Goal: Navigation & Orientation: Find specific page/section

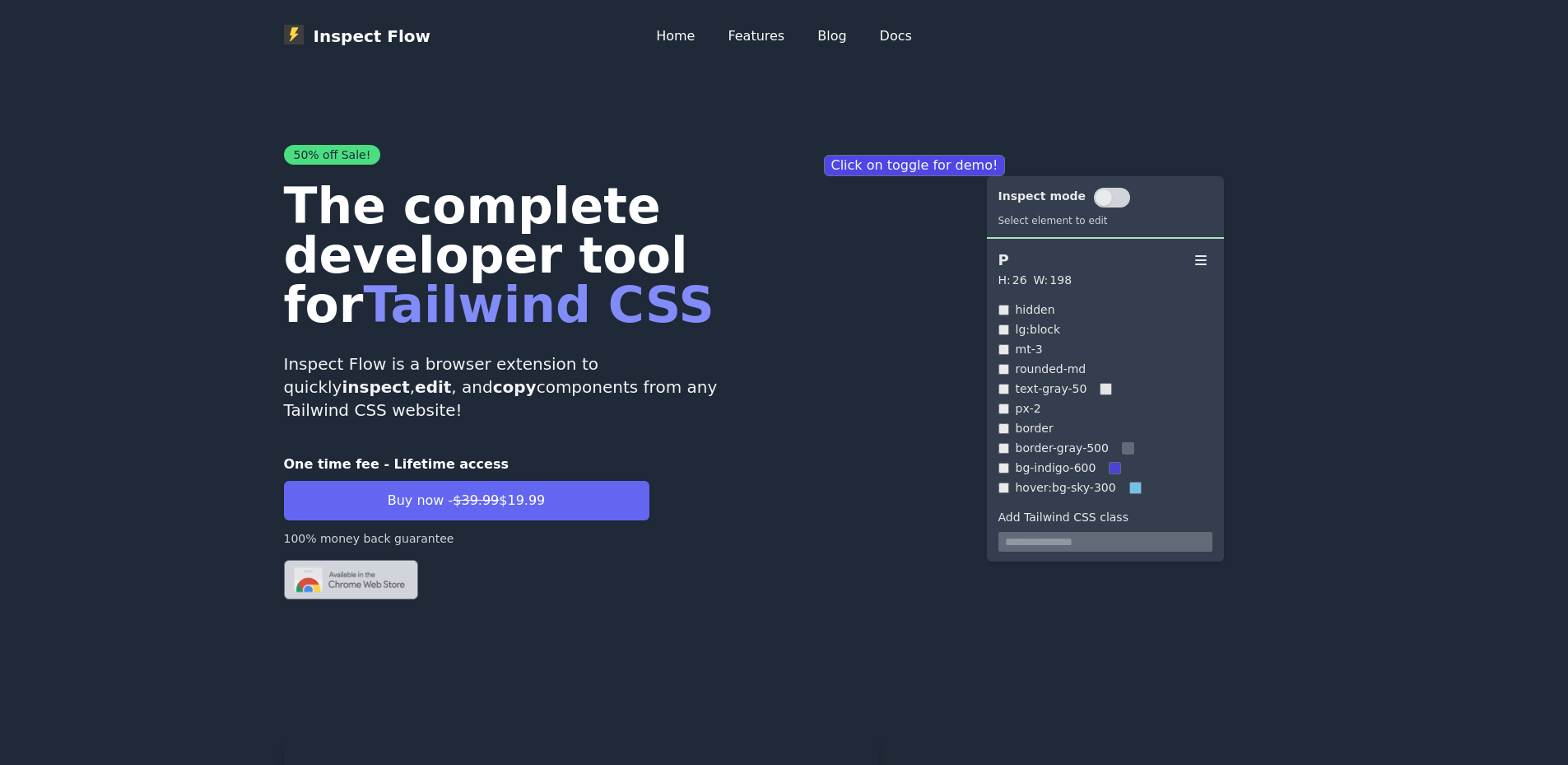
click at [677, 33] on link "Home" at bounding box center [676, 36] width 38 height 20
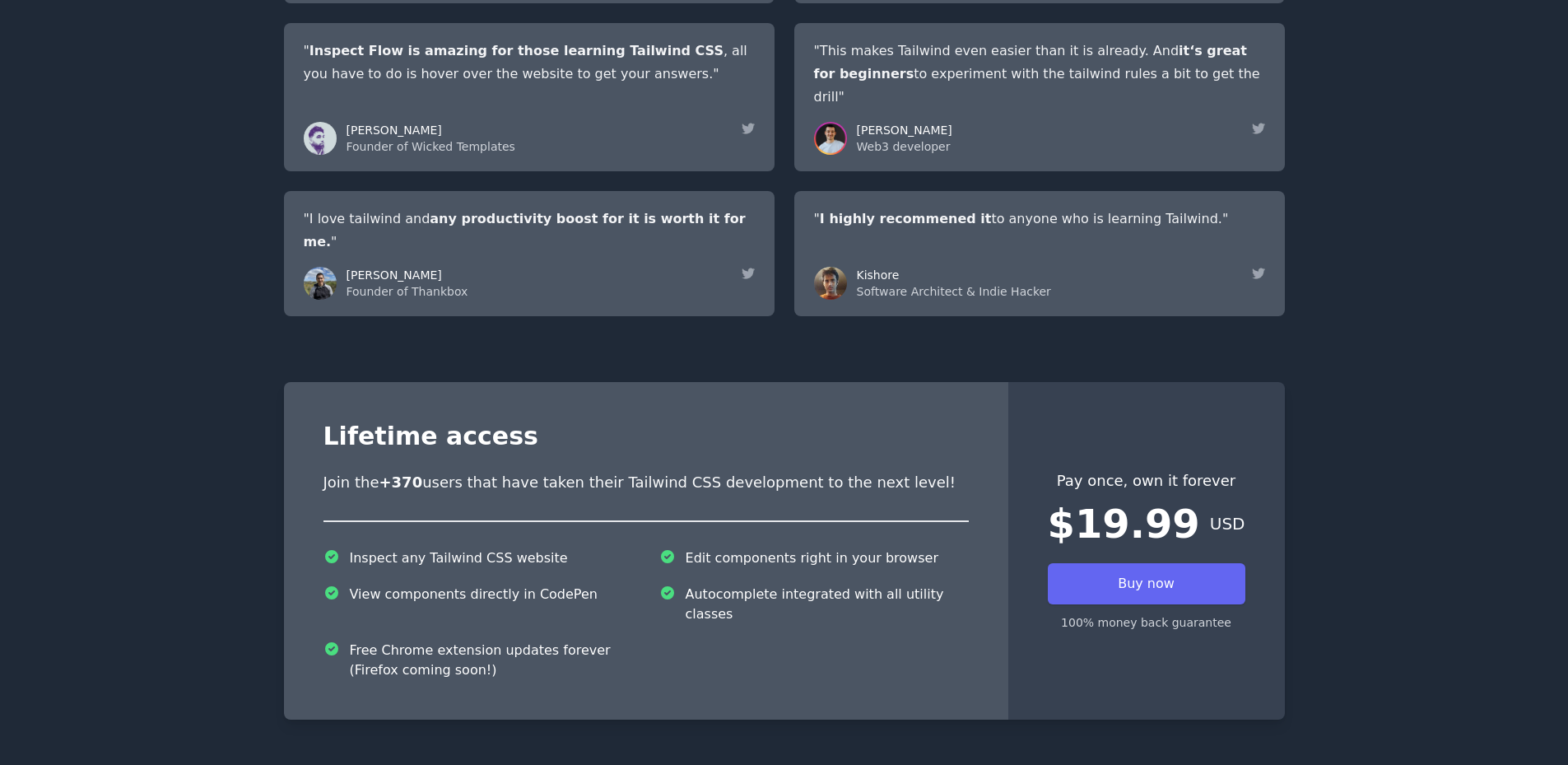
scroll to position [3331, 0]
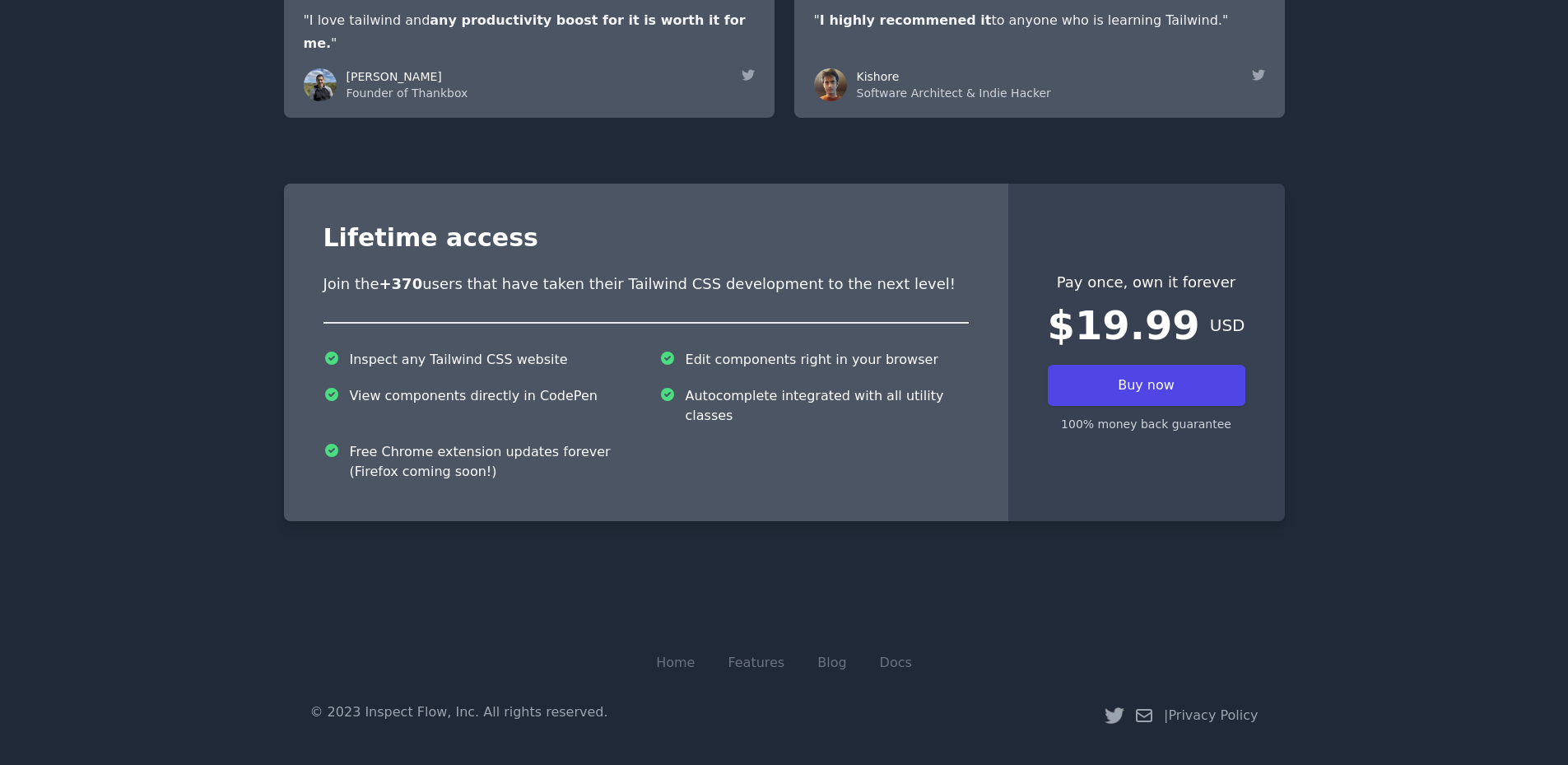
click at [1146, 391] on link "Buy now" at bounding box center [1147, 385] width 198 height 41
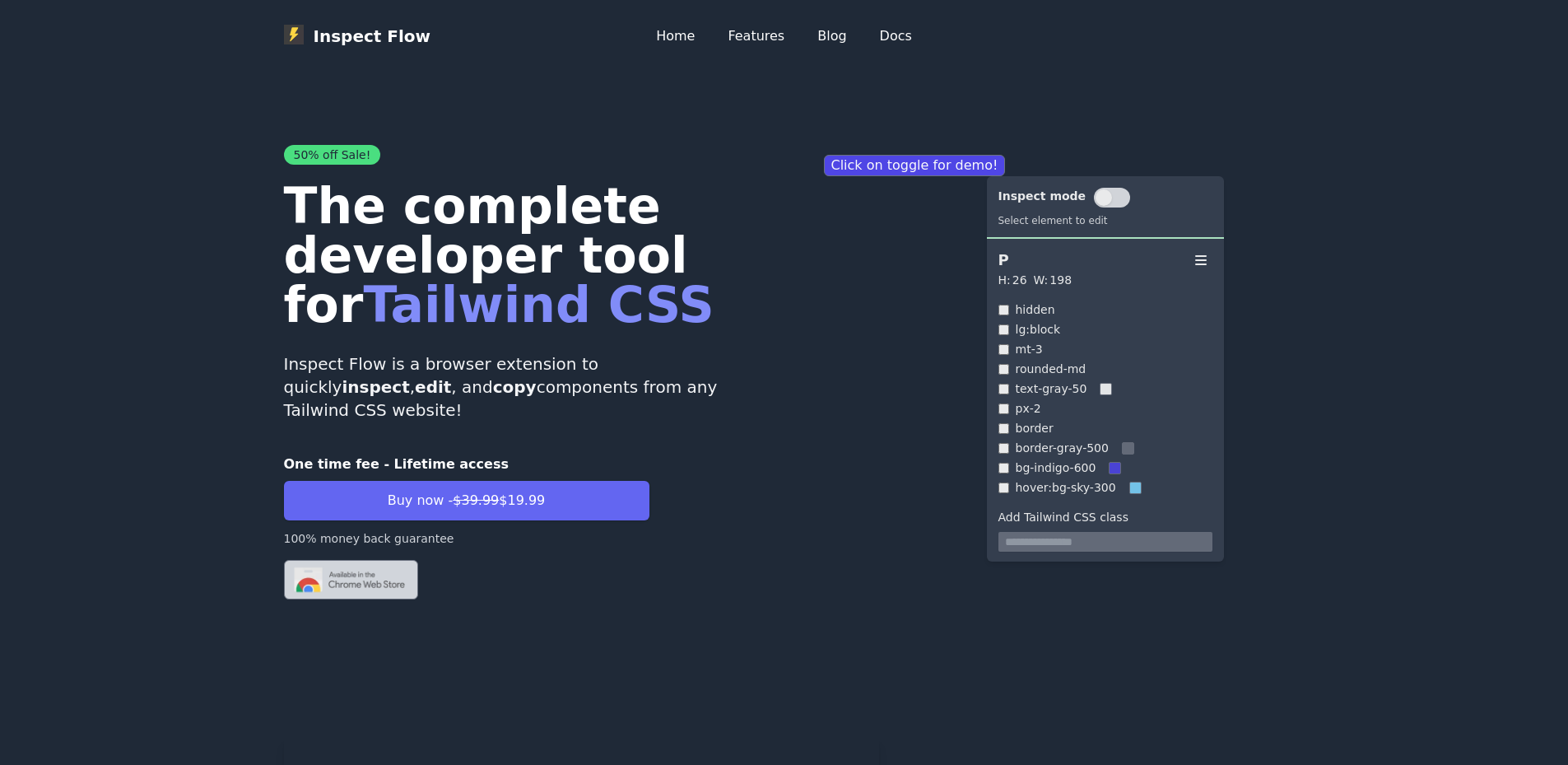
click at [677, 31] on link "Home" at bounding box center [676, 36] width 38 height 20
click at [896, 38] on link "Docs" at bounding box center [896, 36] width 32 height 20
click at [671, 31] on link "Home" at bounding box center [676, 36] width 38 height 20
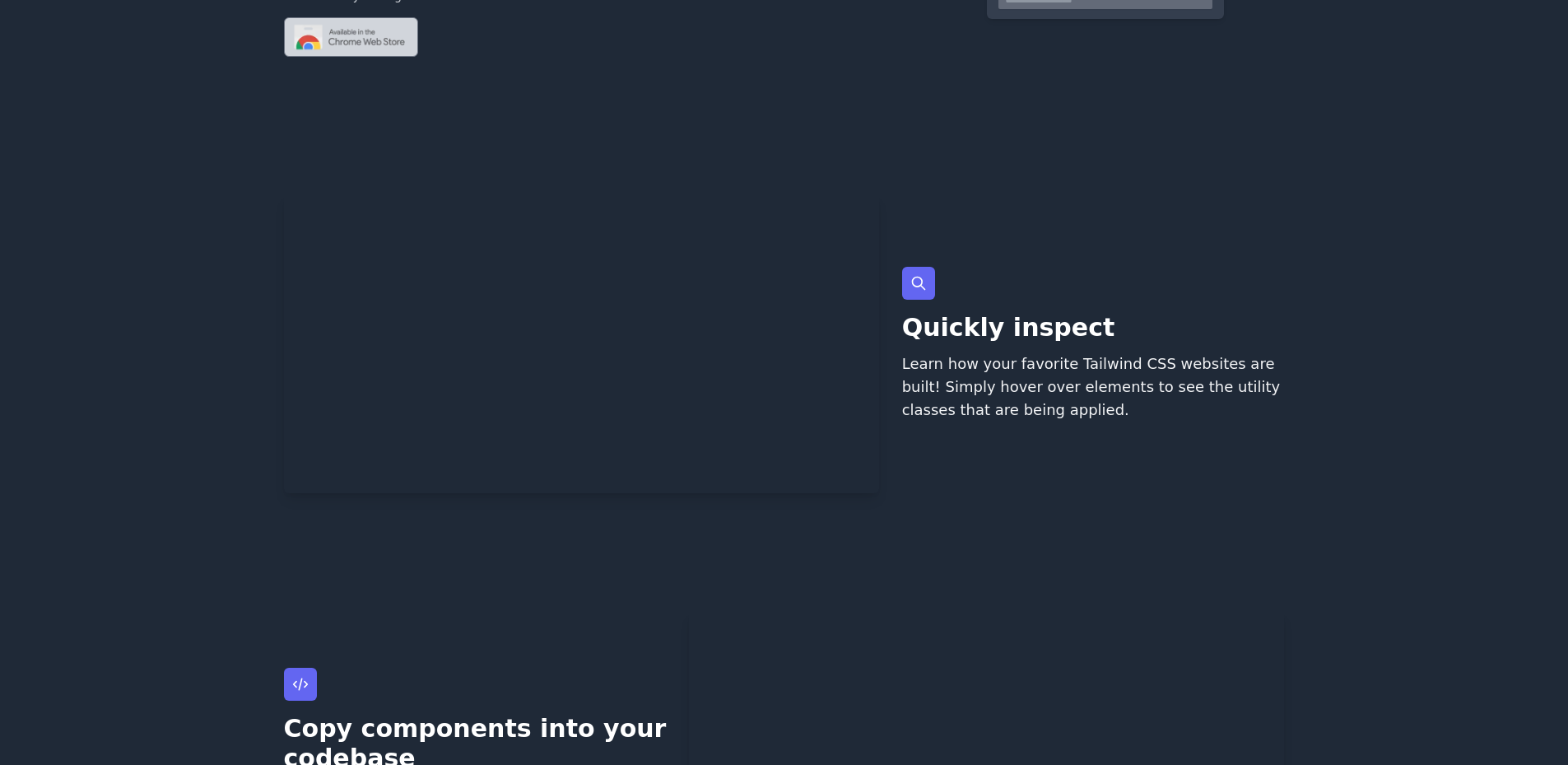
scroll to position [658, 0]
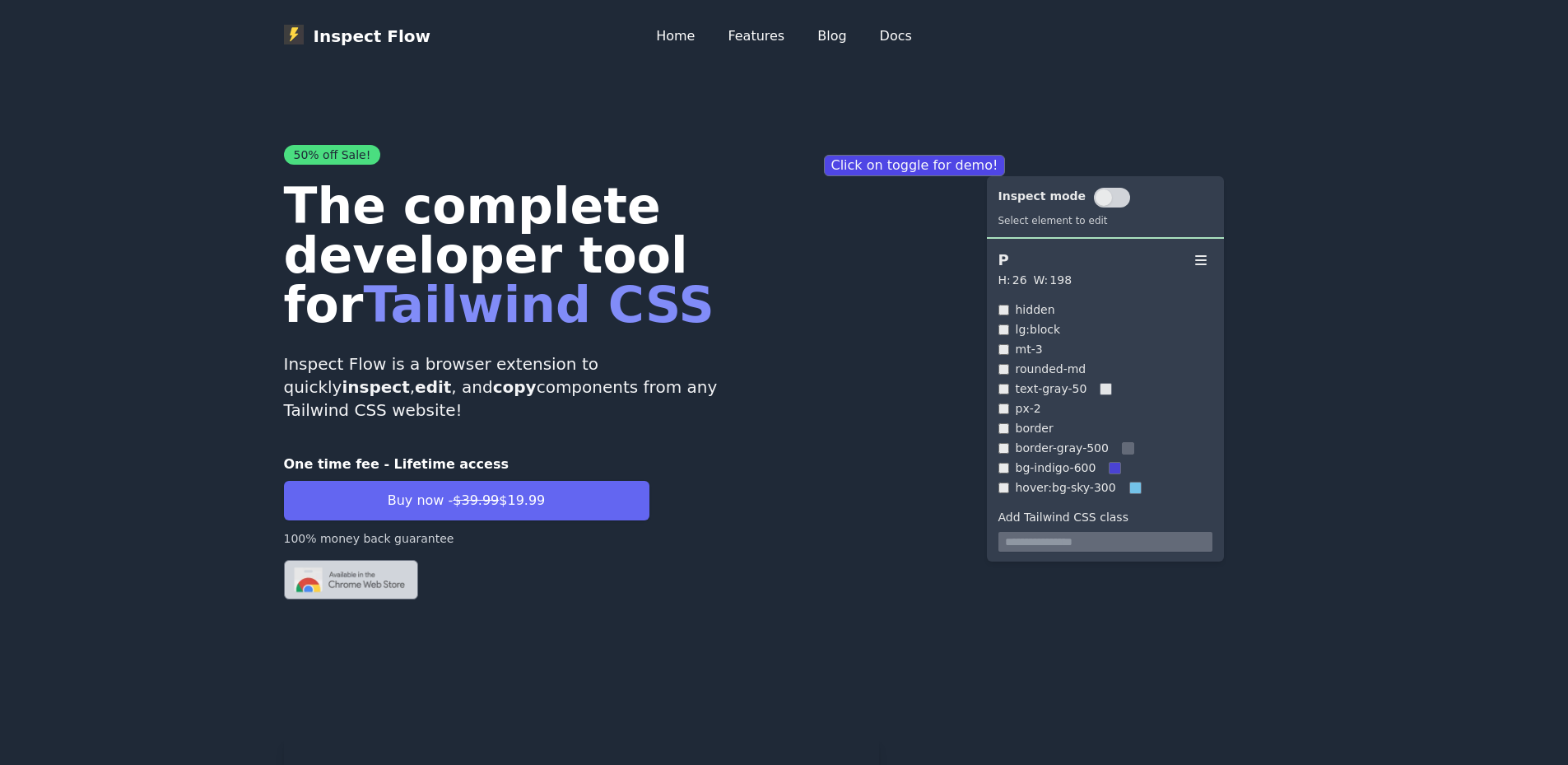
click at [683, 31] on link "Home" at bounding box center [676, 36] width 38 height 20
